Goal: Navigation & Orientation: Understand site structure

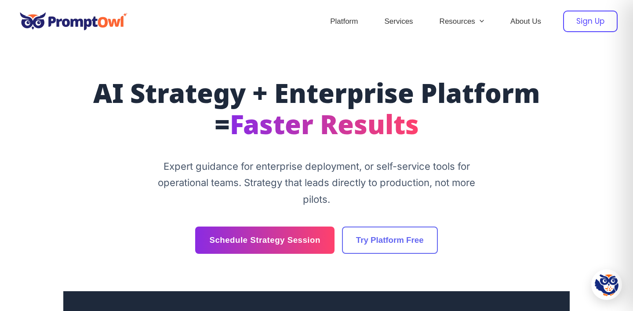
click at [575, 29] on div "Sign Up" at bounding box center [590, 22] width 55 height 22
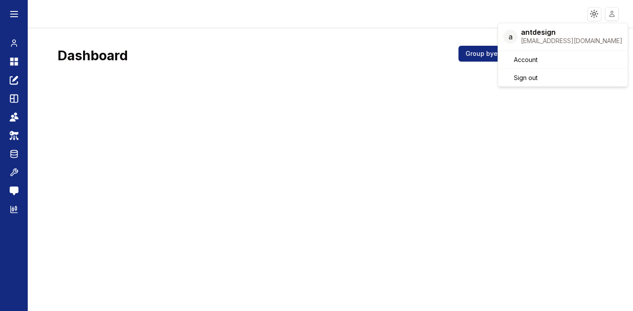
click at [615, 14] on html "Toggle theme Toggle user menu Chat Dashboard Create Prompts Templates Teams API…" at bounding box center [316, 155] width 633 height 311
click at [373, 165] on html "Toggle theme Toggle user menu Chat Dashboard Create Prompts Templates Teams API…" at bounding box center [316, 155] width 633 height 311
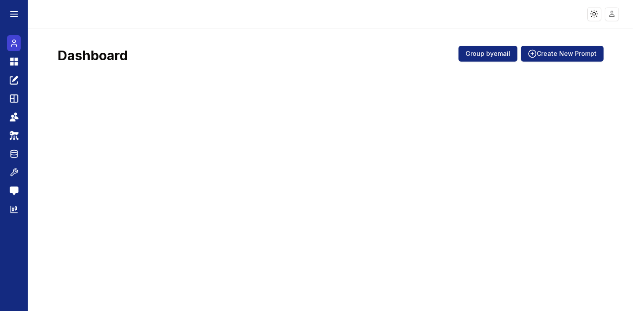
click at [15, 43] on icon at bounding box center [14, 43] width 9 height 11
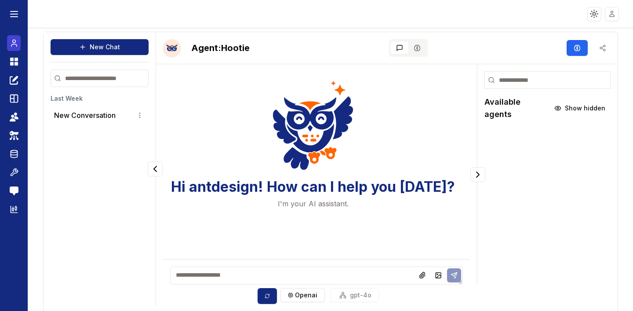
click at [17, 44] on icon at bounding box center [14, 43] width 9 height 11
click at [88, 117] on p "New Conversation" at bounding box center [85, 115] width 62 height 11
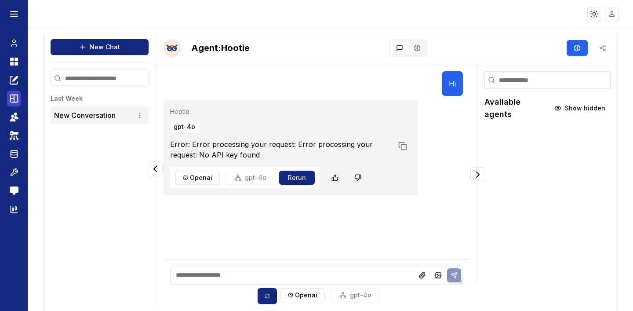
click at [15, 101] on icon at bounding box center [14, 98] width 9 height 11
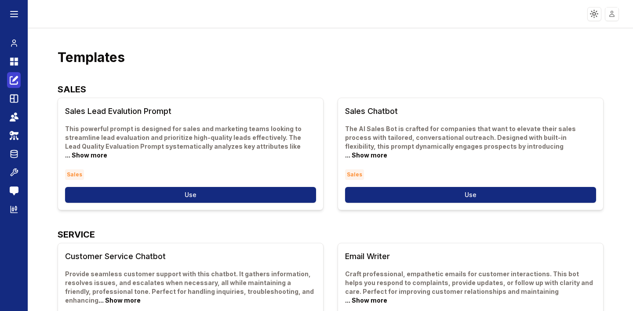
click at [17, 76] on icon at bounding box center [15, 79] width 6 height 6
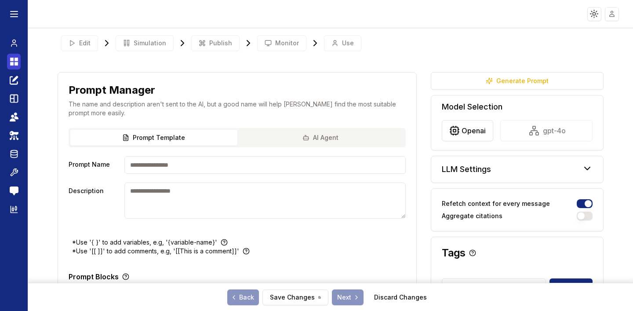
click at [15, 57] on icon at bounding box center [14, 61] width 9 height 11
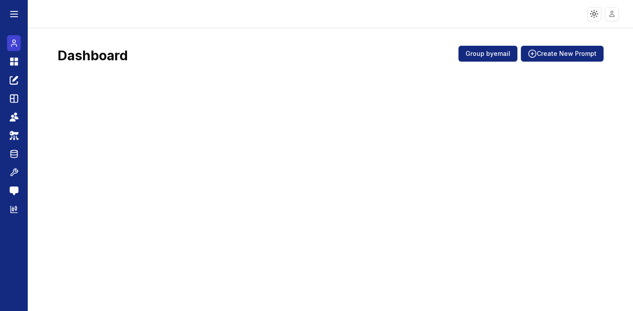
click at [16, 45] on icon at bounding box center [13, 45] width 5 height 2
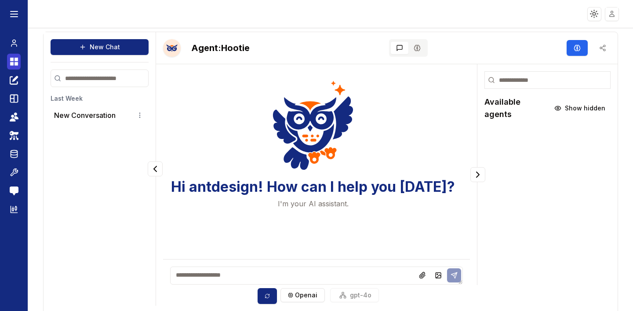
click at [14, 66] on icon at bounding box center [14, 61] width 9 height 11
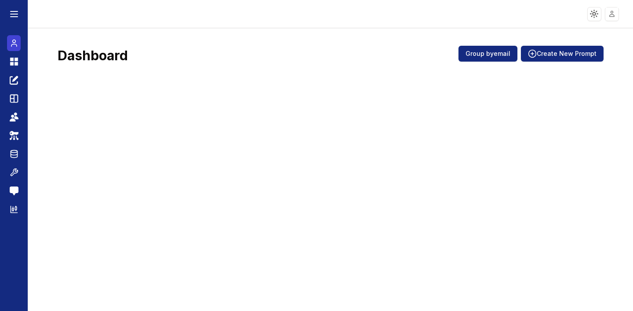
click at [15, 43] on icon at bounding box center [14, 43] width 9 height 11
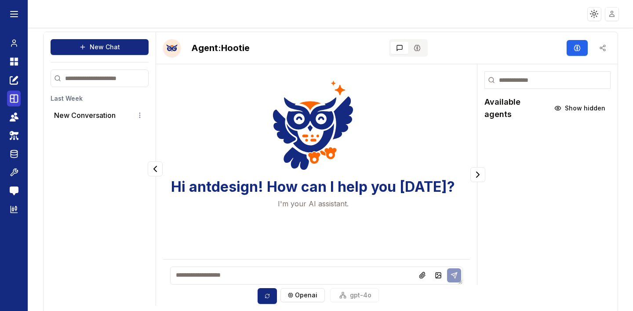
click at [16, 105] on link "Templates" at bounding box center [14, 99] width 14 height 16
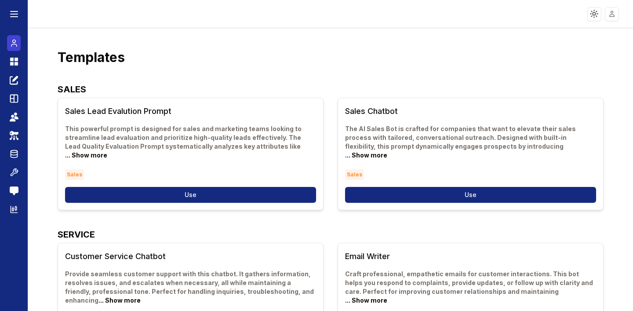
click at [16, 41] on icon at bounding box center [14, 43] width 9 height 11
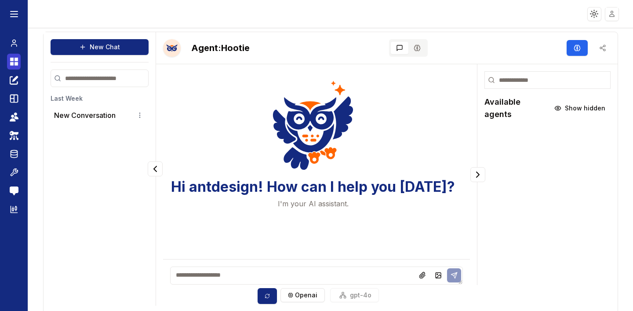
click at [16, 64] on icon at bounding box center [17, 64] width 4 height 4
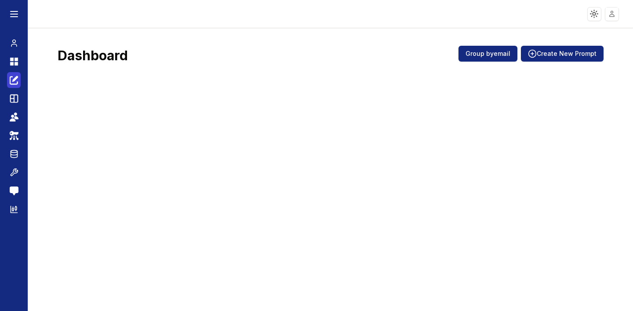
click at [15, 79] on icon at bounding box center [15, 79] width 6 height 6
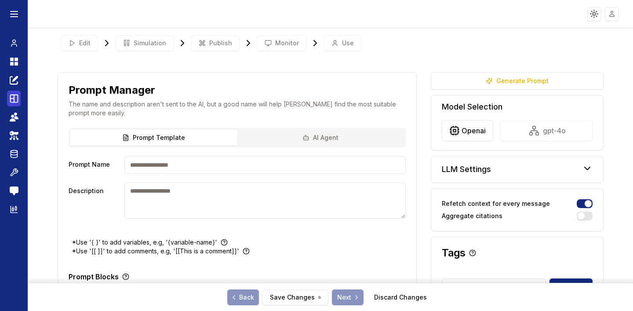
click at [15, 101] on icon at bounding box center [14, 98] width 9 height 11
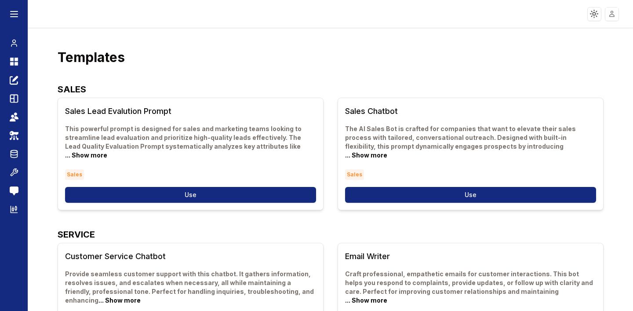
click at [16, 114] on icon at bounding box center [15, 114] width 3 height 3
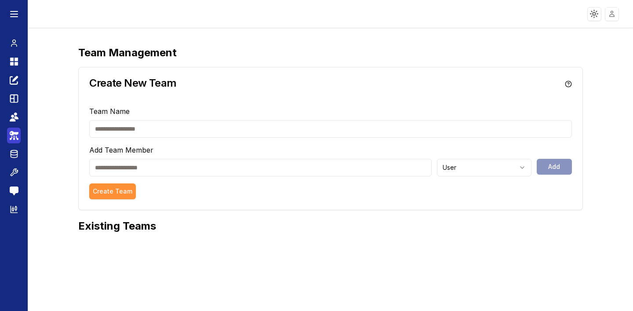
click at [16, 131] on icon at bounding box center [14, 135] width 9 height 11
click at [16, 153] on body "Toggle theme Toggle user menu Chat Dashboard Create Prompts Templates Teams API…" at bounding box center [316, 155] width 633 height 311
